Goal: Entertainment & Leisure: Consume media (video, audio)

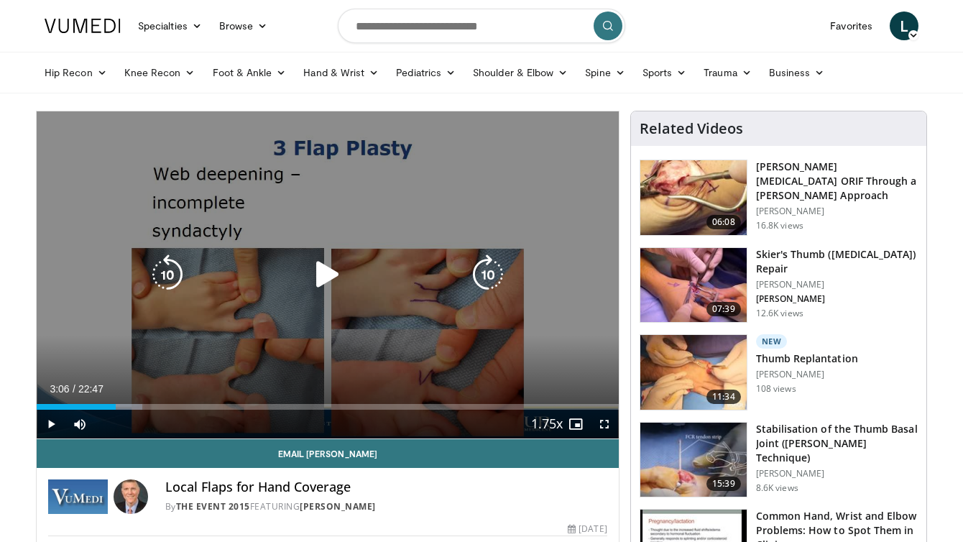
click at [321, 262] on icon "Video Player" at bounding box center [328, 274] width 40 height 40
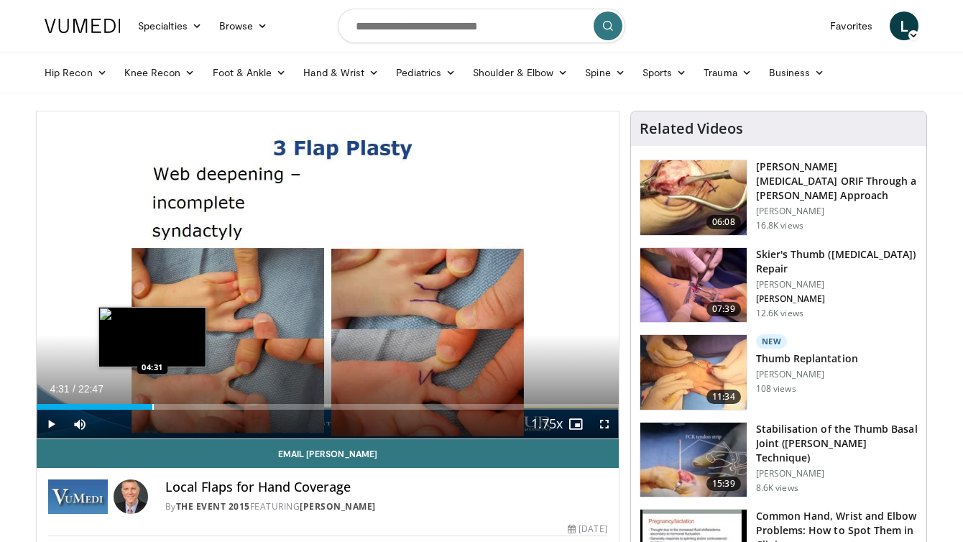
click at [152, 406] on div "Progress Bar" at bounding box center [152, 407] width 1 height 6
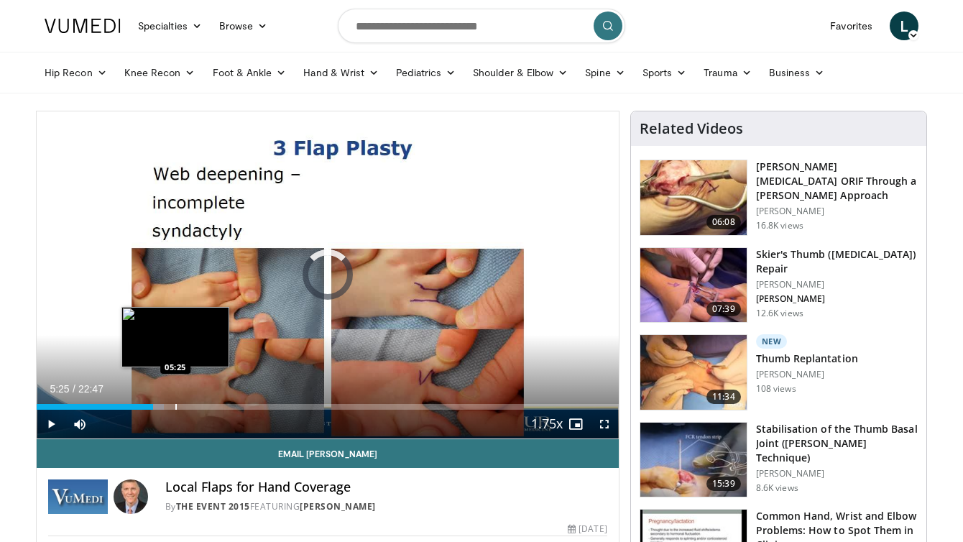
click at [175, 408] on div "Progress Bar" at bounding box center [175, 407] width 1 height 6
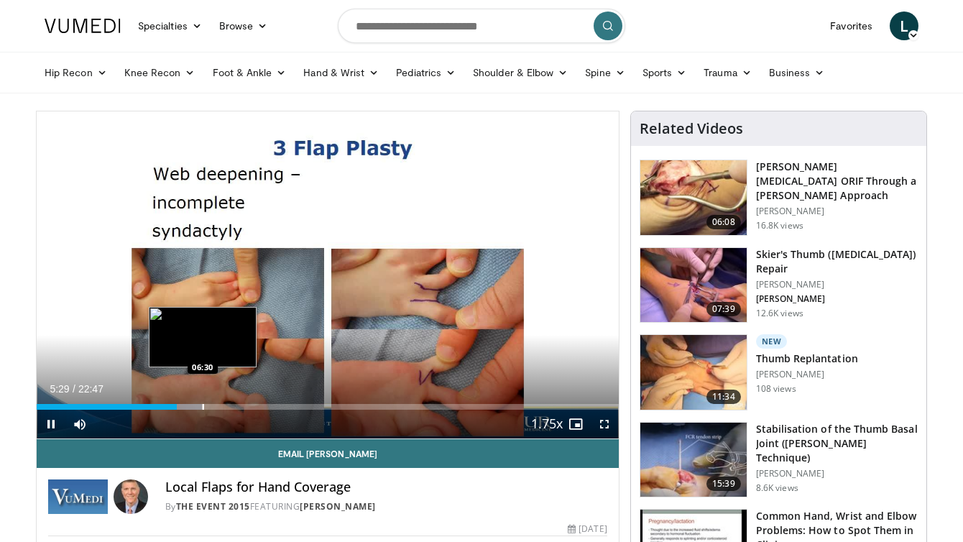
click at [203, 406] on div "Progress Bar" at bounding box center [203, 407] width 1 height 6
click at [219, 405] on div "Progress Bar" at bounding box center [219, 407] width 1 height 6
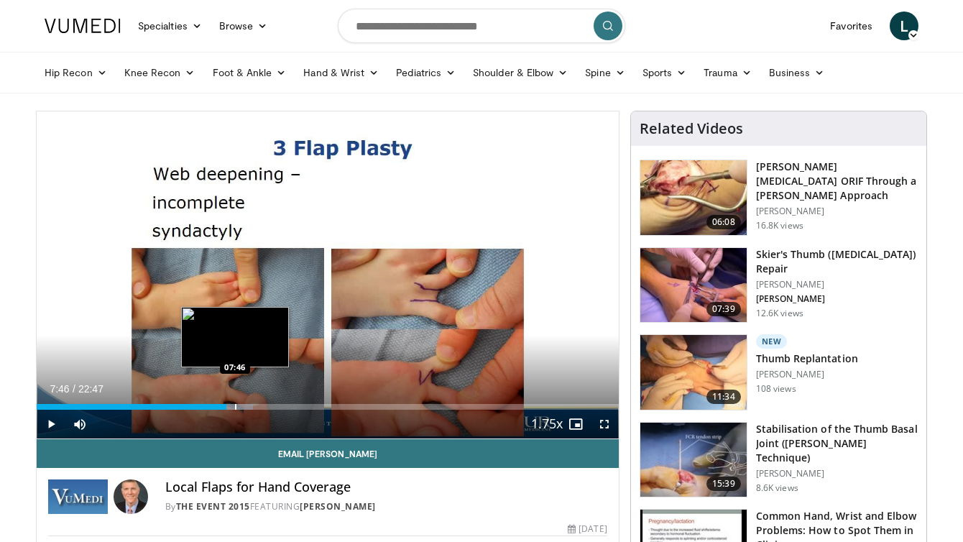
click at [235, 407] on div "Progress Bar" at bounding box center [235, 407] width 1 height 6
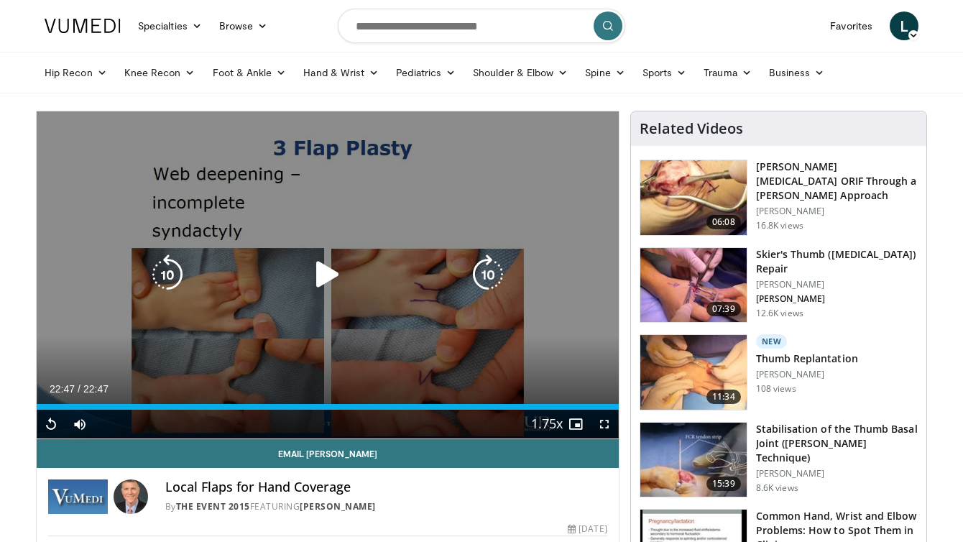
click at [342, 265] on icon "Video Player" at bounding box center [328, 274] width 40 height 40
